Goal: Task Accomplishment & Management: Use online tool/utility

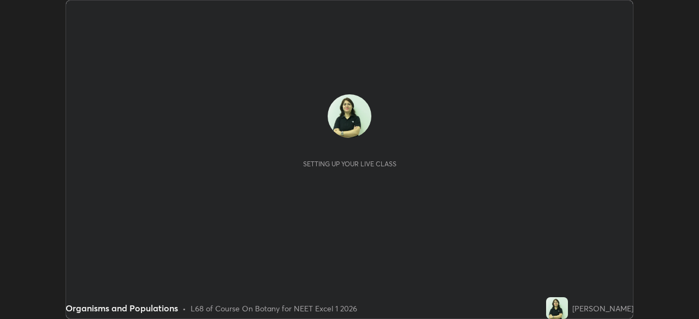
scroll to position [319, 698]
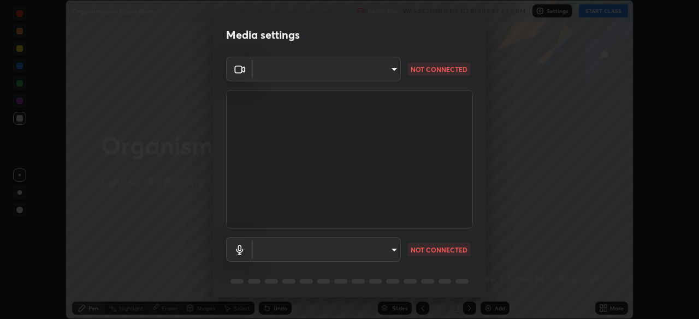
type input "fdf0122543ae5d46c2f8875dbcba14bf7011b669d8ae203f8d69d65b20255b81"
type input "default"
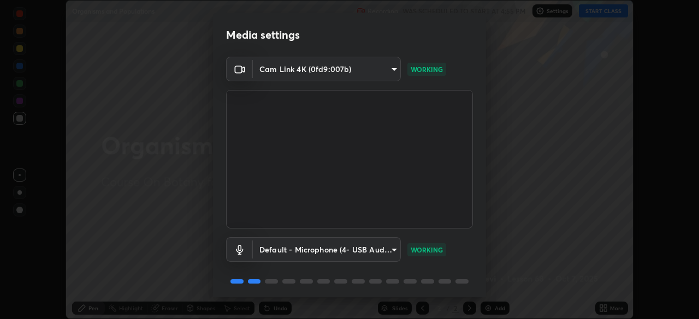
scroll to position [39, 0]
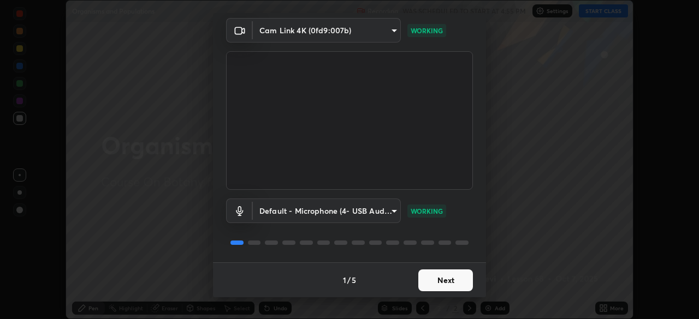
click at [437, 282] on button "Next" at bounding box center [445, 281] width 55 height 22
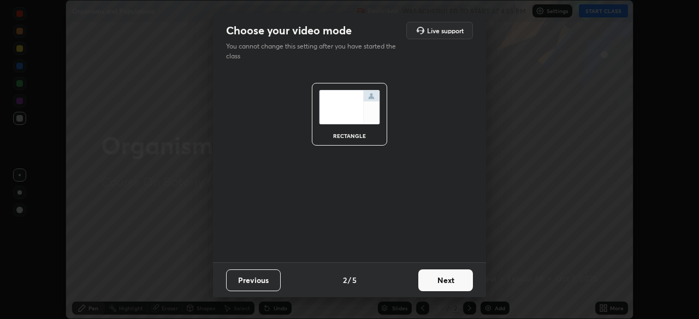
scroll to position [0, 0]
click at [437, 282] on button "Next" at bounding box center [445, 281] width 55 height 22
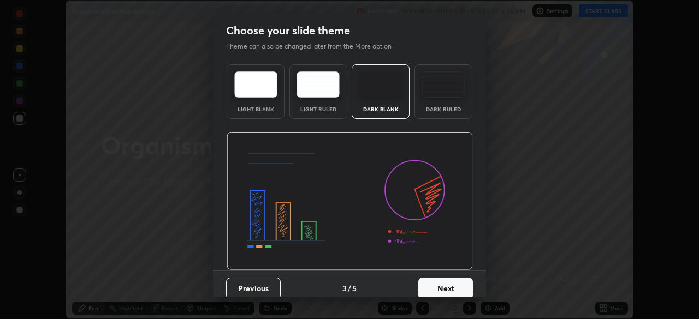
click at [438, 282] on button "Next" at bounding box center [445, 289] width 55 height 22
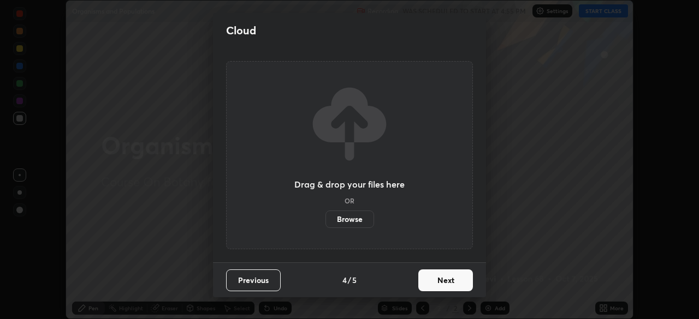
click at [437, 283] on button "Next" at bounding box center [445, 281] width 55 height 22
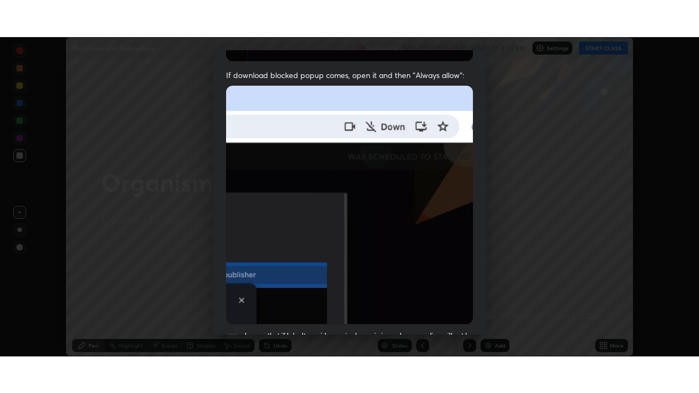
scroll to position [261, 0]
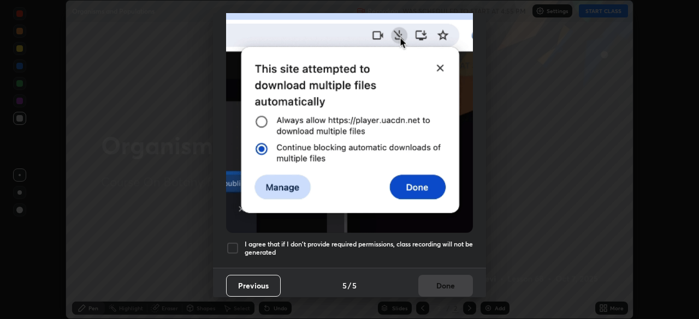
click at [443, 276] on div "Previous 5 / 5 Done" at bounding box center [349, 285] width 273 height 35
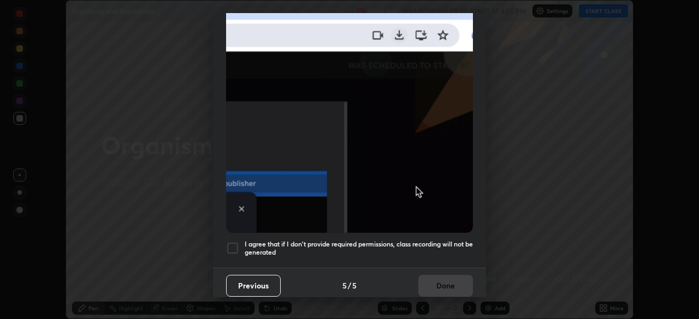
click at [233, 242] on div at bounding box center [232, 248] width 13 height 13
click at [448, 279] on button "Done" at bounding box center [445, 286] width 55 height 22
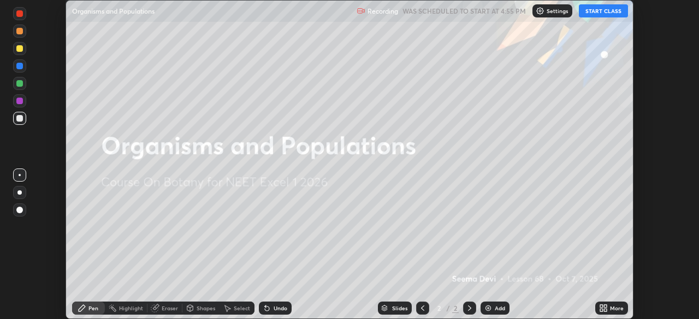
click at [611, 12] on button "START CLASS" at bounding box center [603, 10] width 49 height 13
click at [605, 312] on icon at bounding box center [605, 310] width 3 height 3
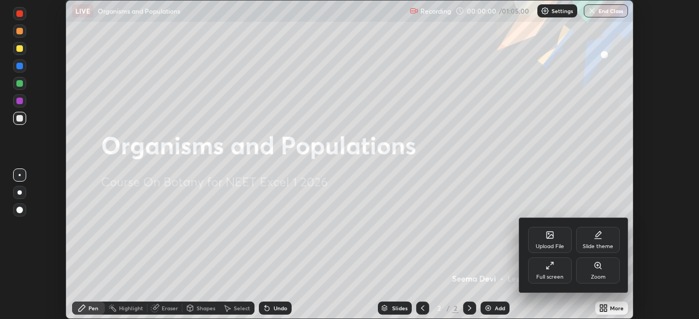
click at [549, 264] on icon at bounding box center [549, 265] width 9 height 9
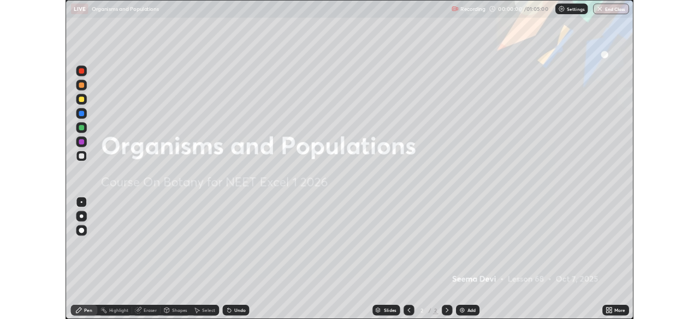
scroll to position [393, 699]
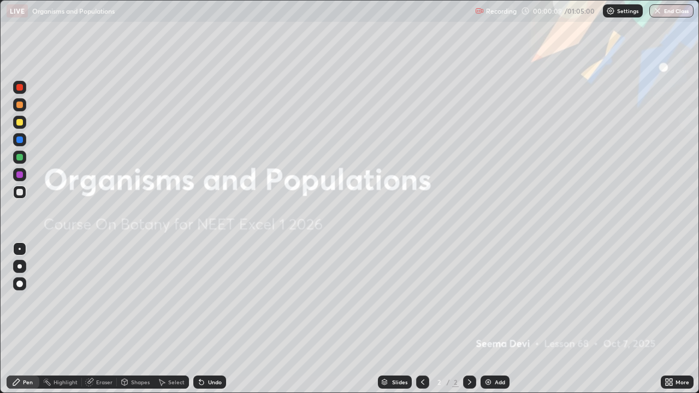
click at [677, 319] on div "More" at bounding box center [682, 381] width 14 height 5
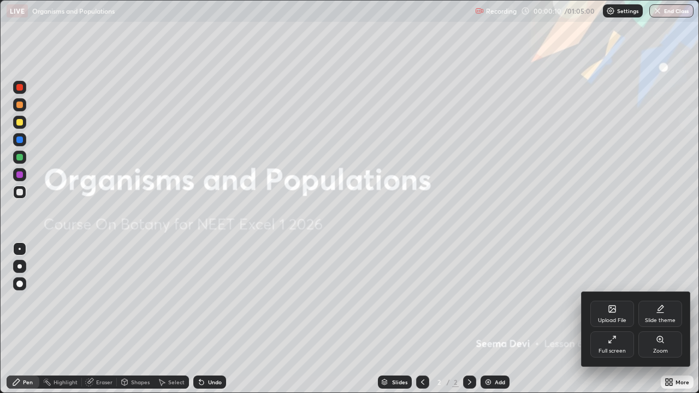
click at [518, 287] on div at bounding box center [349, 196] width 699 height 393
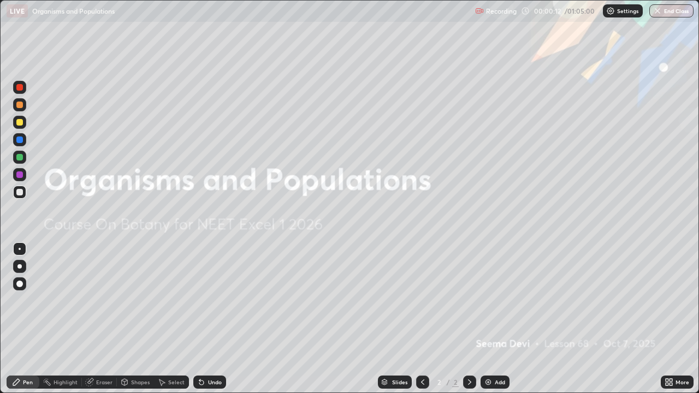
click at [20, 266] on div at bounding box center [19, 266] width 4 height 4
click at [20, 122] on div at bounding box center [19, 122] width 7 height 7
click at [489, 319] on img at bounding box center [488, 382] width 9 height 9
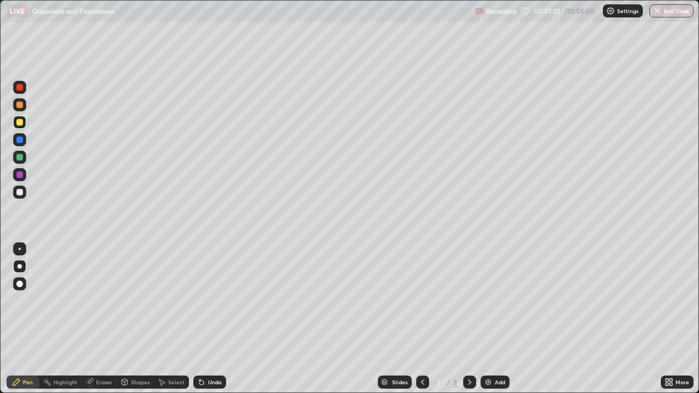
click at [675, 319] on div "More" at bounding box center [677, 382] width 33 height 13
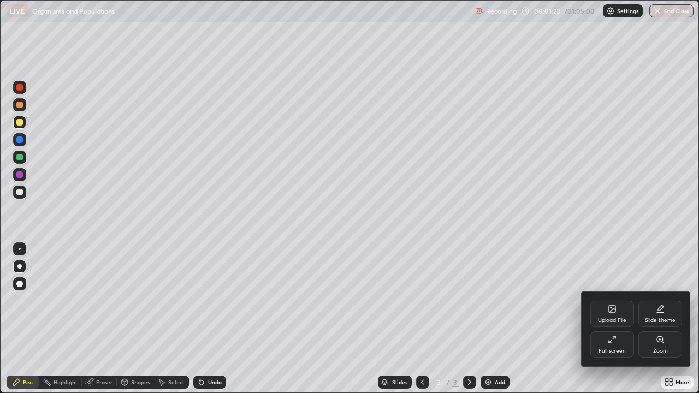
click at [662, 314] on div "Slide theme" at bounding box center [660, 314] width 44 height 26
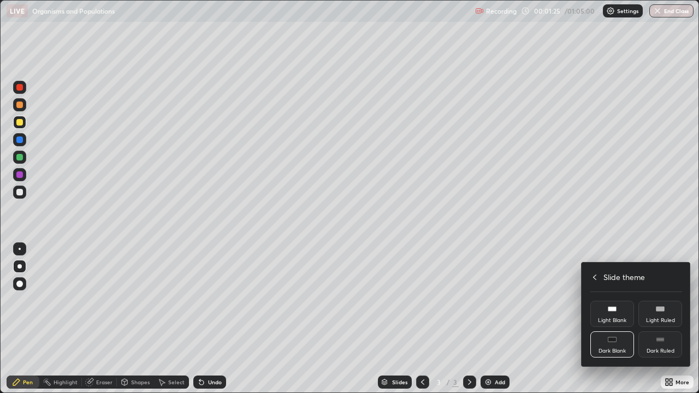
click at [652, 319] on div "Dark Ruled" at bounding box center [660, 350] width 28 height 5
click at [499, 319] on div at bounding box center [349, 196] width 699 height 393
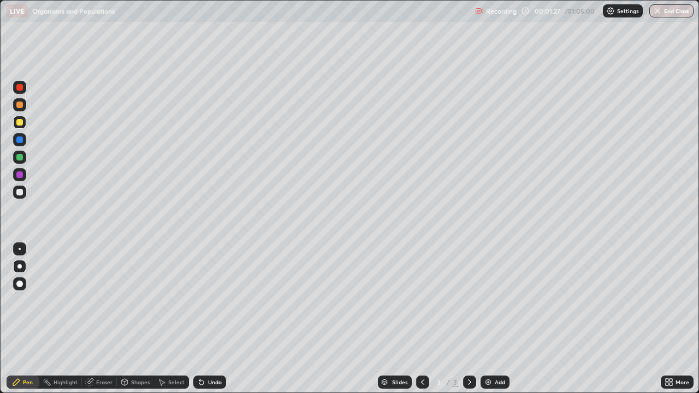
click at [498, 319] on div "Add" at bounding box center [500, 381] width 10 height 5
click at [23, 178] on div at bounding box center [19, 174] width 13 height 13
click at [21, 192] on div at bounding box center [19, 192] width 7 height 7
click at [212, 319] on div "Undo" at bounding box center [215, 381] width 14 height 5
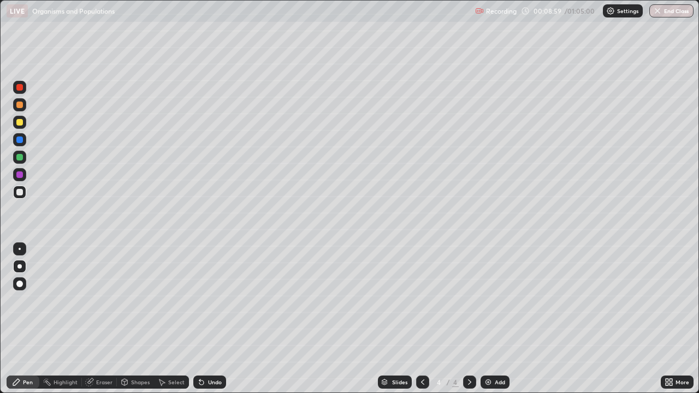
click at [211, 319] on div "Undo" at bounding box center [215, 381] width 14 height 5
click at [212, 319] on div "Undo" at bounding box center [215, 381] width 14 height 5
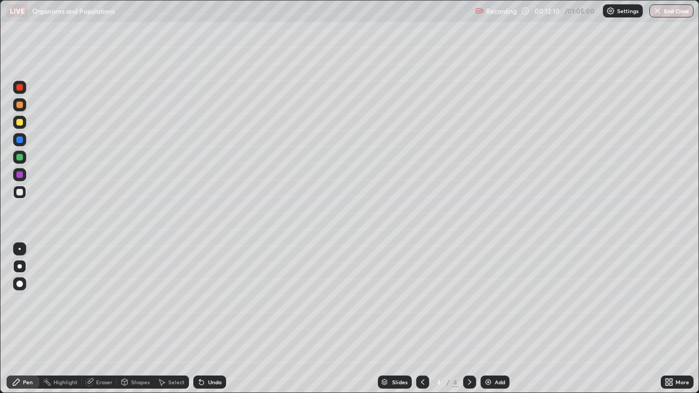
click at [214, 319] on div "Undo" at bounding box center [215, 381] width 14 height 5
click at [211, 319] on div "Undo" at bounding box center [209, 382] width 33 height 13
click at [208, 319] on div "Undo" at bounding box center [215, 381] width 14 height 5
click at [211, 319] on div "Undo" at bounding box center [215, 381] width 14 height 5
click at [210, 319] on div "Undo" at bounding box center [215, 381] width 14 height 5
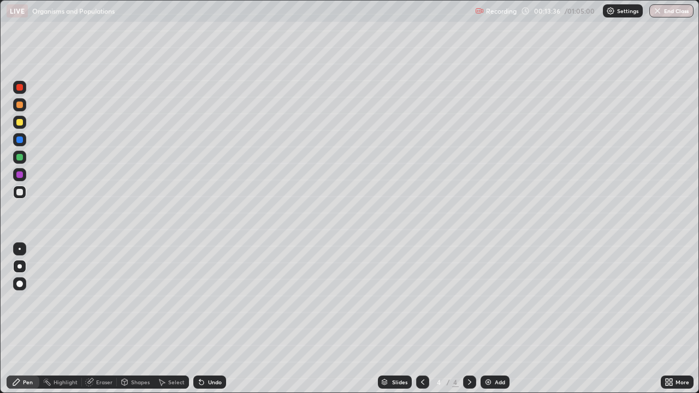
click at [210, 319] on div "Undo" at bounding box center [215, 381] width 14 height 5
click at [213, 319] on div "Undo" at bounding box center [215, 381] width 14 height 5
click at [214, 319] on div "Undo" at bounding box center [215, 381] width 14 height 5
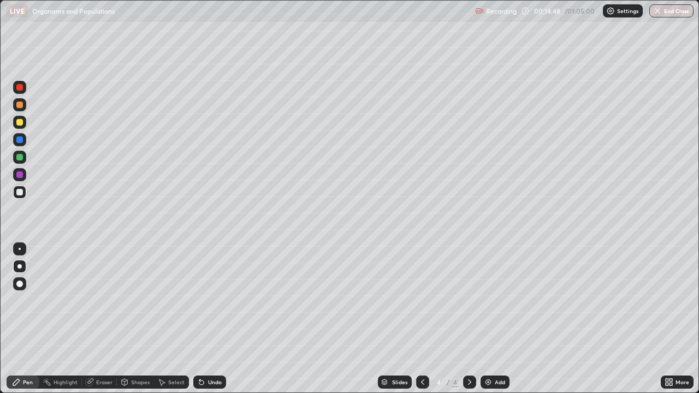
click at [213, 319] on div "Undo" at bounding box center [215, 381] width 14 height 5
click at [499, 319] on div "Add" at bounding box center [500, 381] width 10 height 5
click at [209, 319] on div "Undo" at bounding box center [215, 381] width 14 height 5
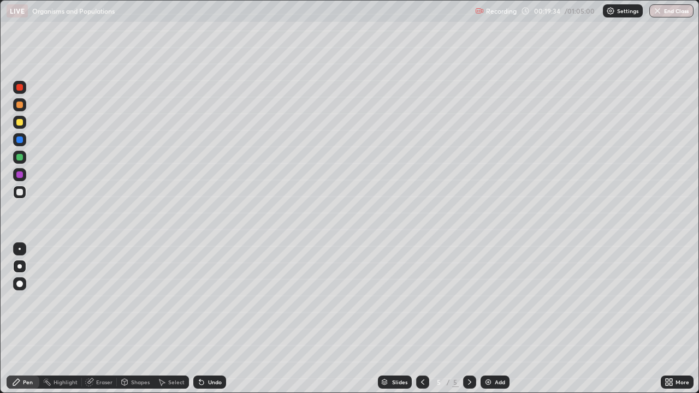
click at [211, 319] on div "Undo" at bounding box center [215, 381] width 14 height 5
click at [491, 319] on div "Add" at bounding box center [494, 382] width 29 height 13
click at [20, 123] on div at bounding box center [19, 122] width 7 height 7
click at [491, 319] on div "Add" at bounding box center [494, 382] width 29 height 13
click at [495, 319] on div "Add" at bounding box center [500, 381] width 10 height 5
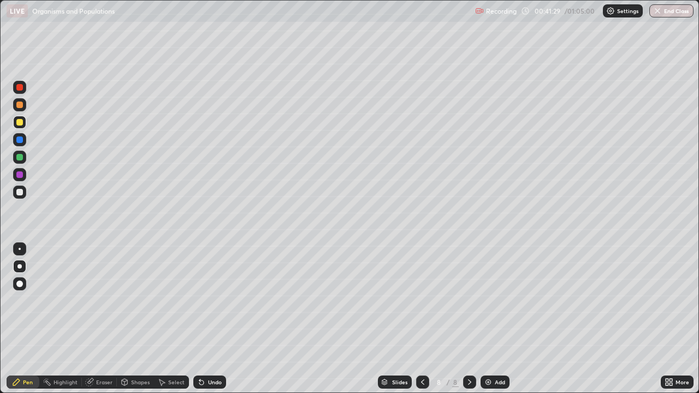
click at [22, 192] on div at bounding box center [19, 192] width 7 height 7
click at [423, 319] on icon at bounding box center [422, 381] width 3 height 5
click at [474, 319] on div at bounding box center [469, 382] width 13 height 13
click at [24, 126] on div at bounding box center [19, 122] width 13 height 13
click at [493, 319] on div "Add" at bounding box center [494, 382] width 29 height 13
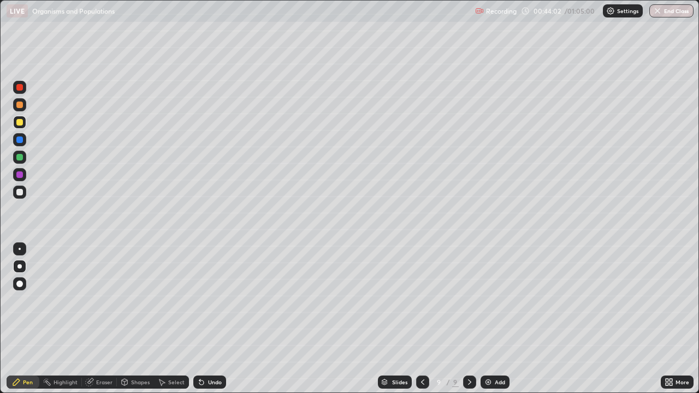
click at [22, 175] on div at bounding box center [19, 174] width 7 height 7
click at [207, 319] on div "Undo" at bounding box center [209, 382] width 33 height 13
click at [206, 319] on div "Undo" at bounding box center [209, 382] width 33 height 13
click at [211, 319] on div "Undo" at bounding box center [215, 381] width 14 height 5
click at [213, 319] on div "Undo" at bounding box center [215, 381] width 14 height 5
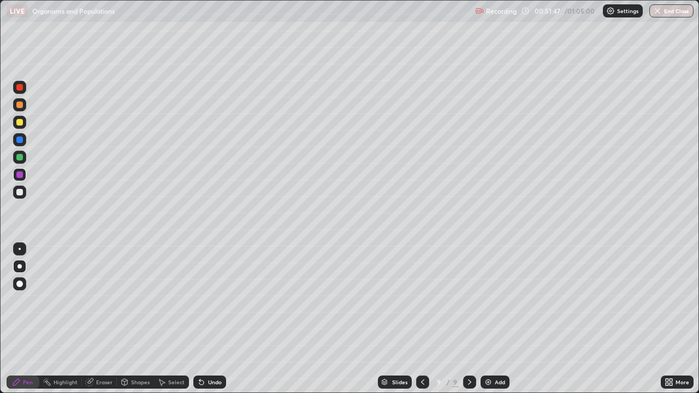
click at [213, 319] on div "Undo" at bounding box center [215, 381] width 14 height 5
click at [215, 319] on div "Undo" at bounding box center [215, 381] width 14 height 5
click at [221, 319] on div "Undo" at bounding box center [209, 382] width 33 height 13
click at [217, 319] on div "Undo" at bounding box center [215, 381] width 14 height 5
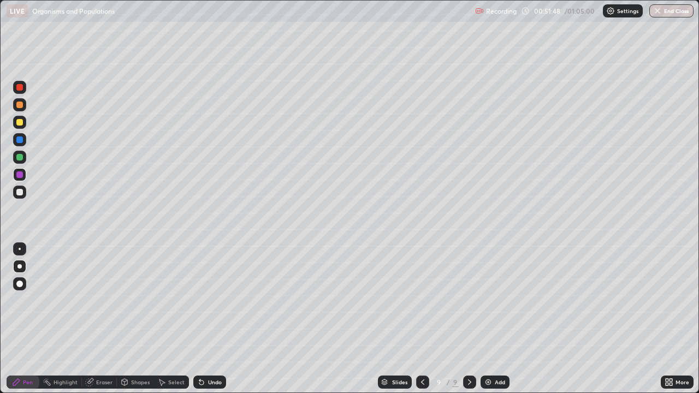
click at [214, 319] on div "Undo" at bounding box center [215, 381] width 14 height 5
click at [209, 319] on div "Undo" at bounding box center [215, 381] width 14 height 5
click at [210, 319] on div "Undo" at bounding box center [215, 381] width 14 height 5
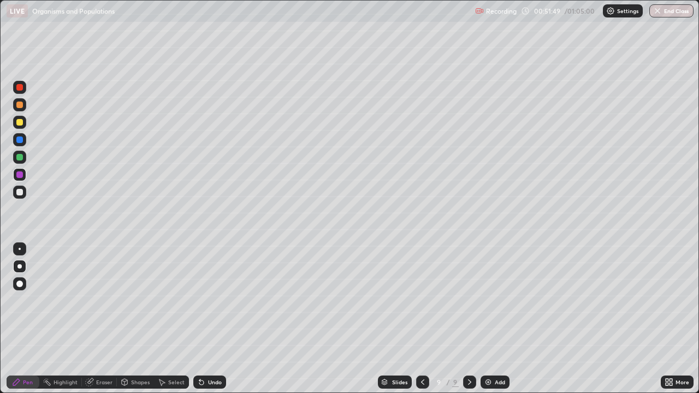
click at [210, 319] on div "Undo" at bounding box center [215, 381] width 14 height 5
click at [23, 193] on div at bounding box center [19, 192] width 13 height 13
click at [262, 211] on button "Undo" at bounding box center [277, 217] width 32 height 13
click at [495, 319] on div "Add" at bounding box center [500, 381] width 10 height 5
click at [20, 123] on div at bounding box center [19, 122] width 7 height 7
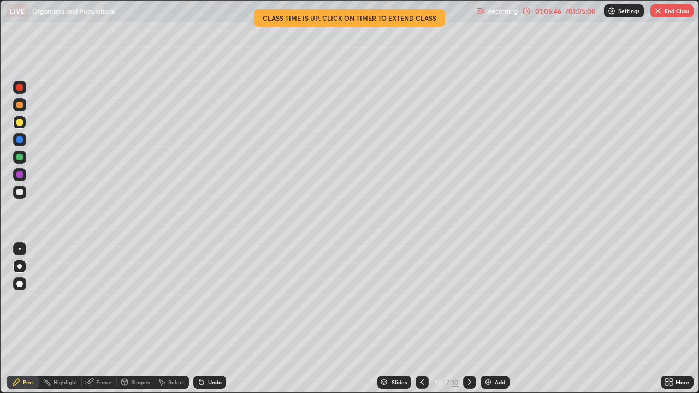
click at [670, 15] on button "End Class" at bounding box center [671, 10] width 43 height 13
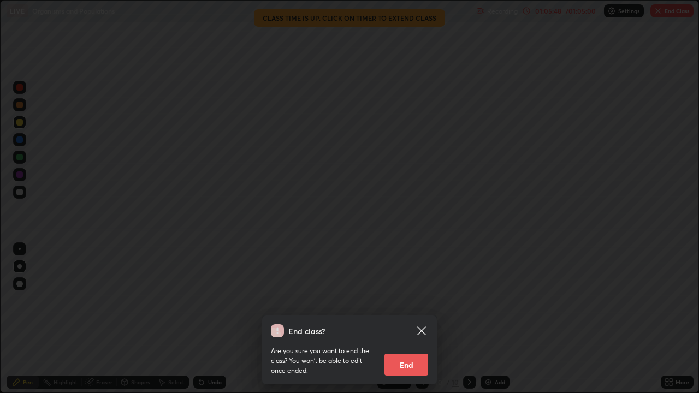
click at [396, 319] on button "End" at bounding box center [406, 365] width 44 height 22
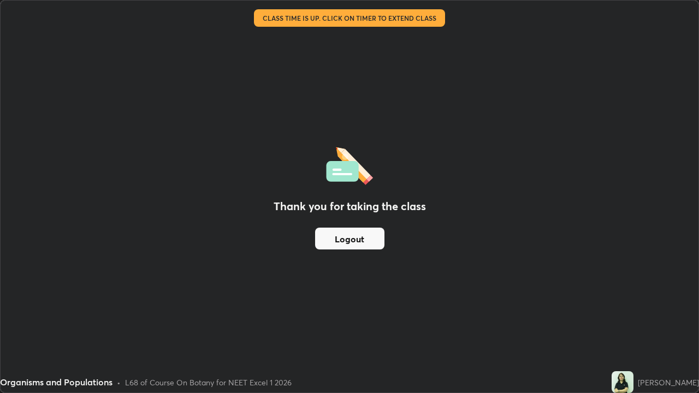
click at [361, 237] on button "Logout" at bounding box center [349, 239] width 69 height 22
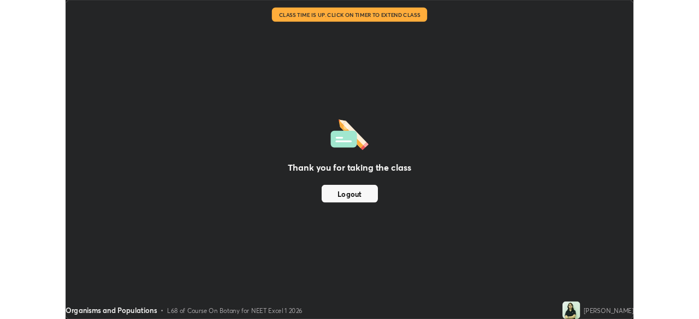
scroll to position [54269, 53889]
